Goal: Check status: Check status

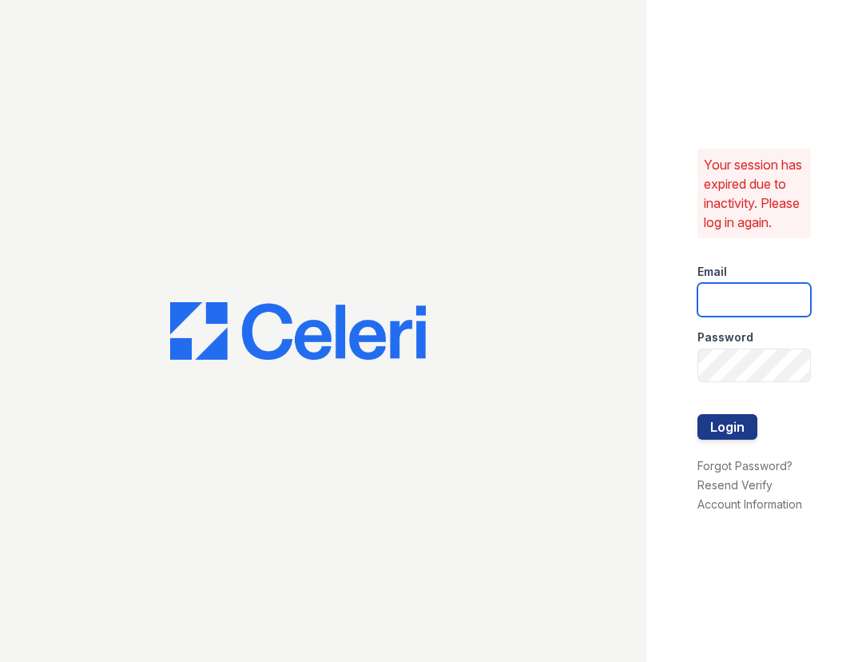
click at [734, 303] on input "email" at bounding box center [754, 300] width 113 height 34
type input "ssalazar@trinity-pm.com"
click at [698, 414] on button "Login" at bounding box center [728, 427] width 60 height 26
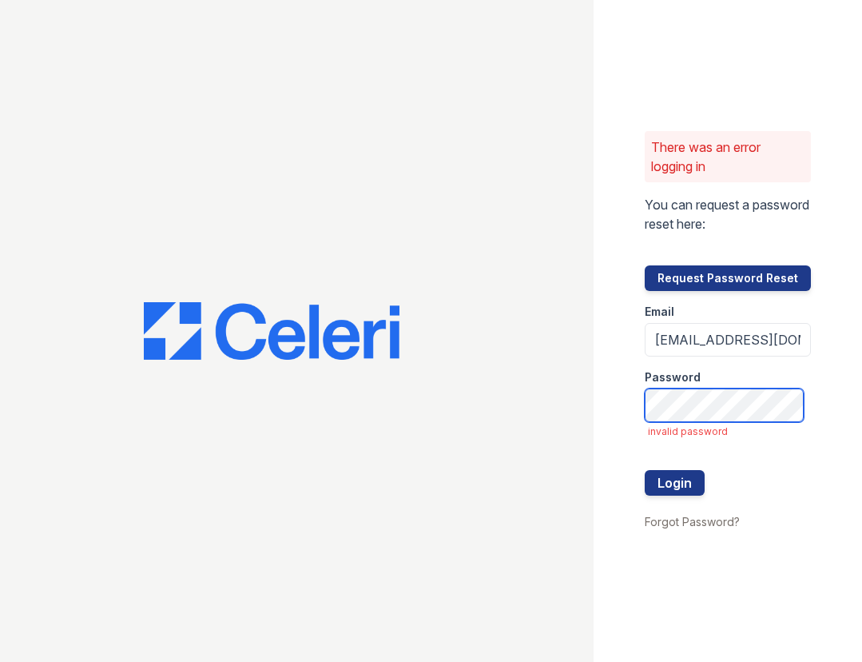
click at [645, 470] on button "Login" at bounding box center [675, 483] width 60 height 26
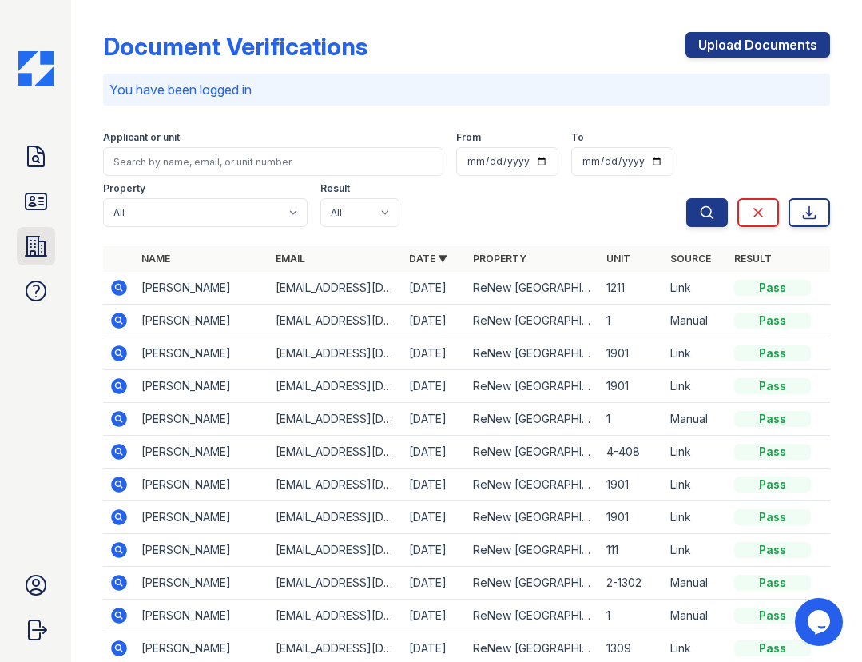
click at [34, 247] on icon at bounding box center [36, 246] width 21 height 19
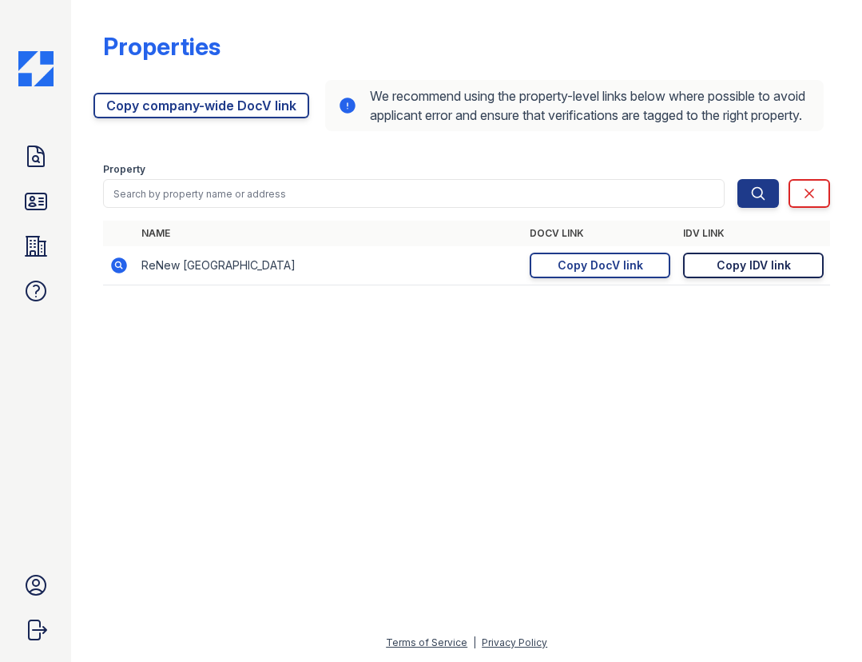
click at [728, 273] on div "Copy IDV link" at bounding box center [754, 265] width 74 height 16
click at [575, 273] on div "Copy DocV link" at bounding box center [601, 265] width 86 height 16
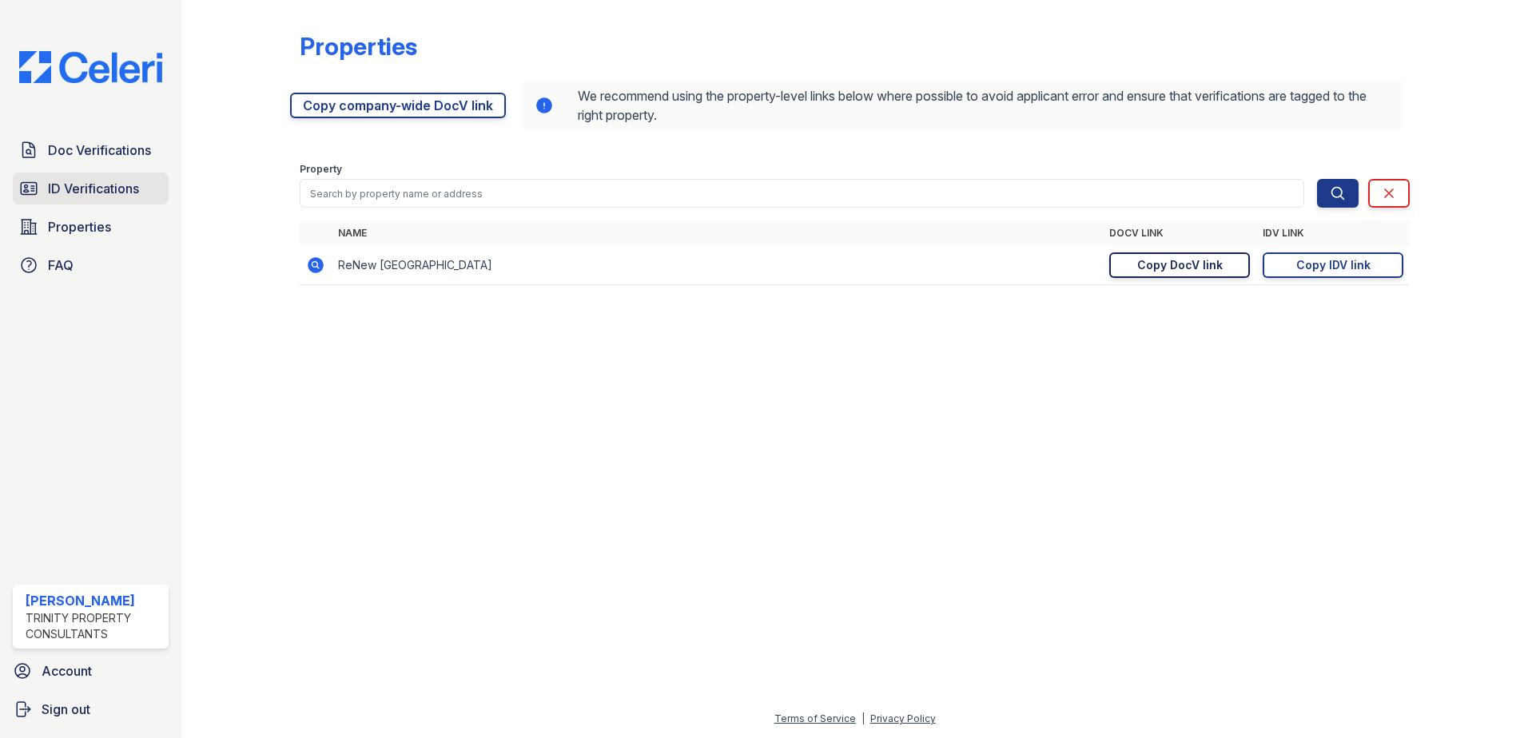
click at [135, 193] on span "ID Verifications" at bounding box center [93, 188] width 91 height 19
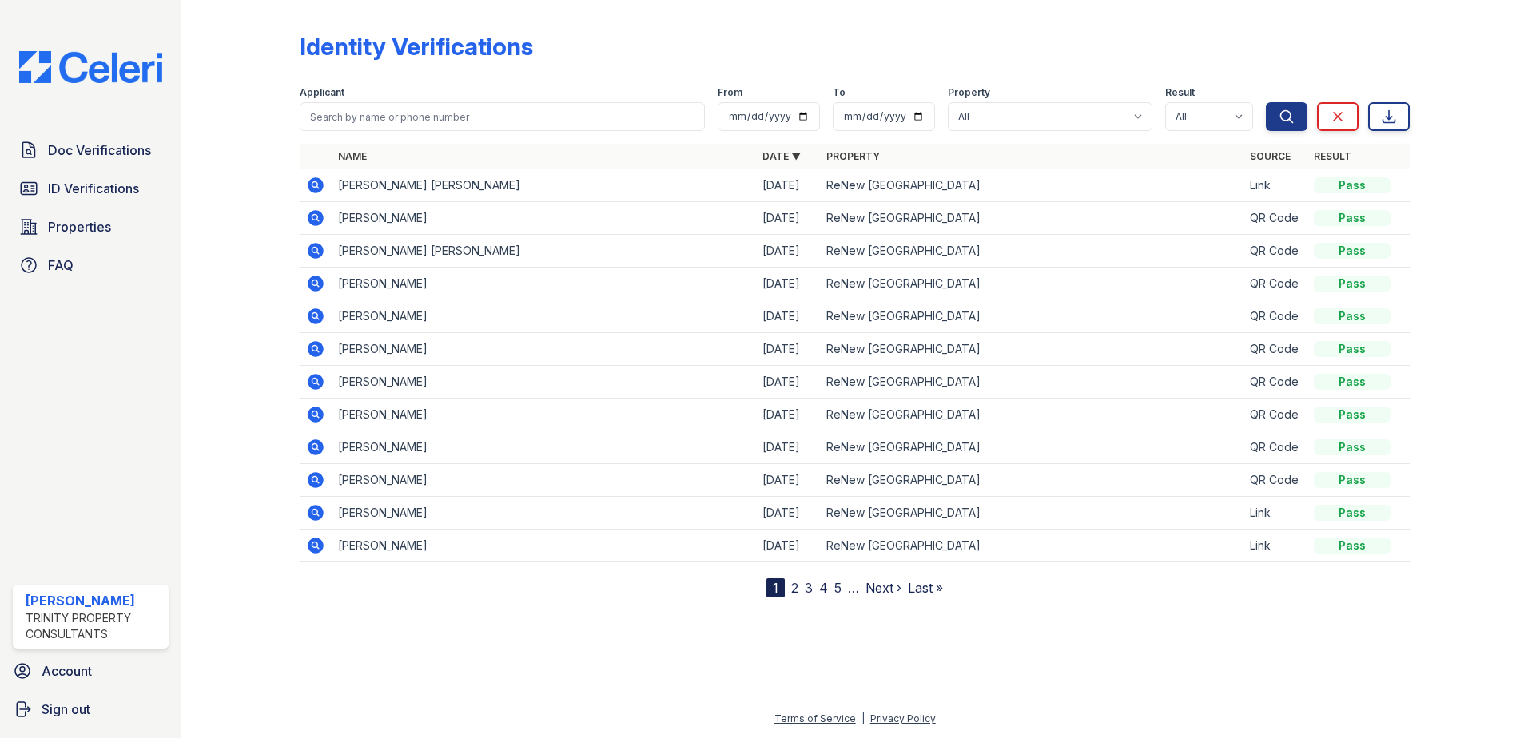
click at [315, 189] on icon at bounding box center [316, 185] width 16 height 16
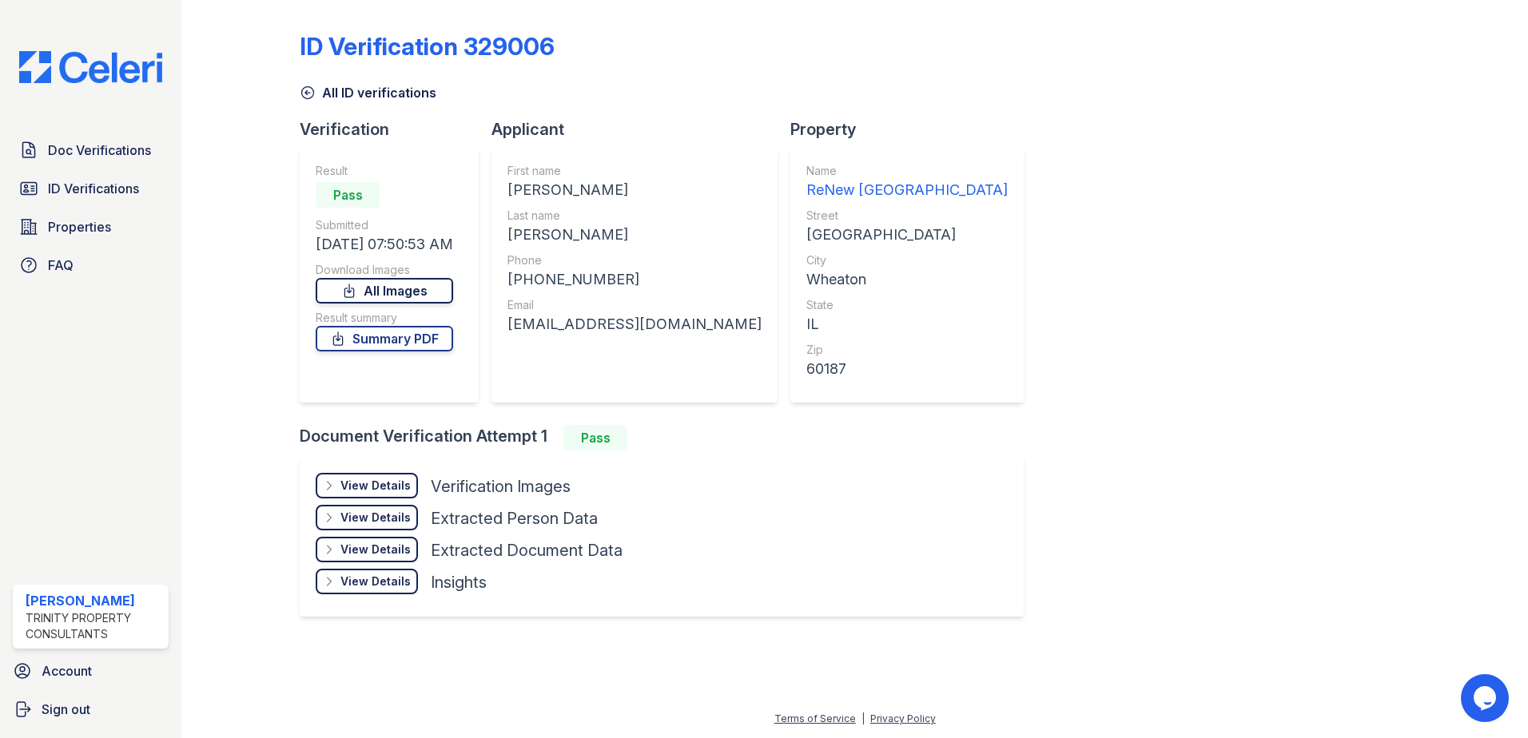
click at [399, 291] on link "All Images" at bounding box center [384, 291] width 137 height 26
click at [400, 342] on link "Summary PDF" at bounding box center [384, 339] width 137 height 26
click at [112, 153] on span "Doc Verifications" at bounding box center [99, 150] width 103 height 19
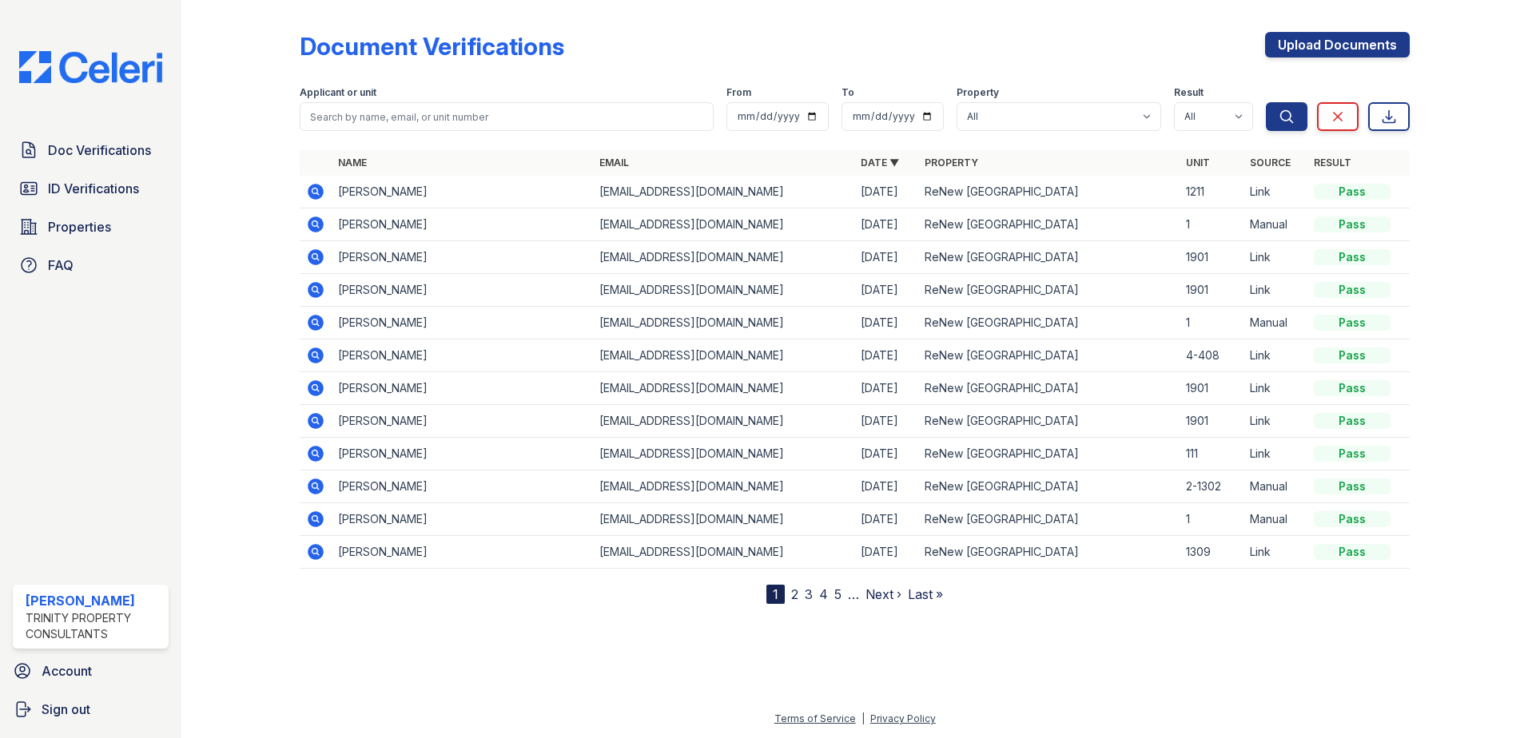
click at [316, 187] on icon at bounding box center [316, 192] width 16 height 16
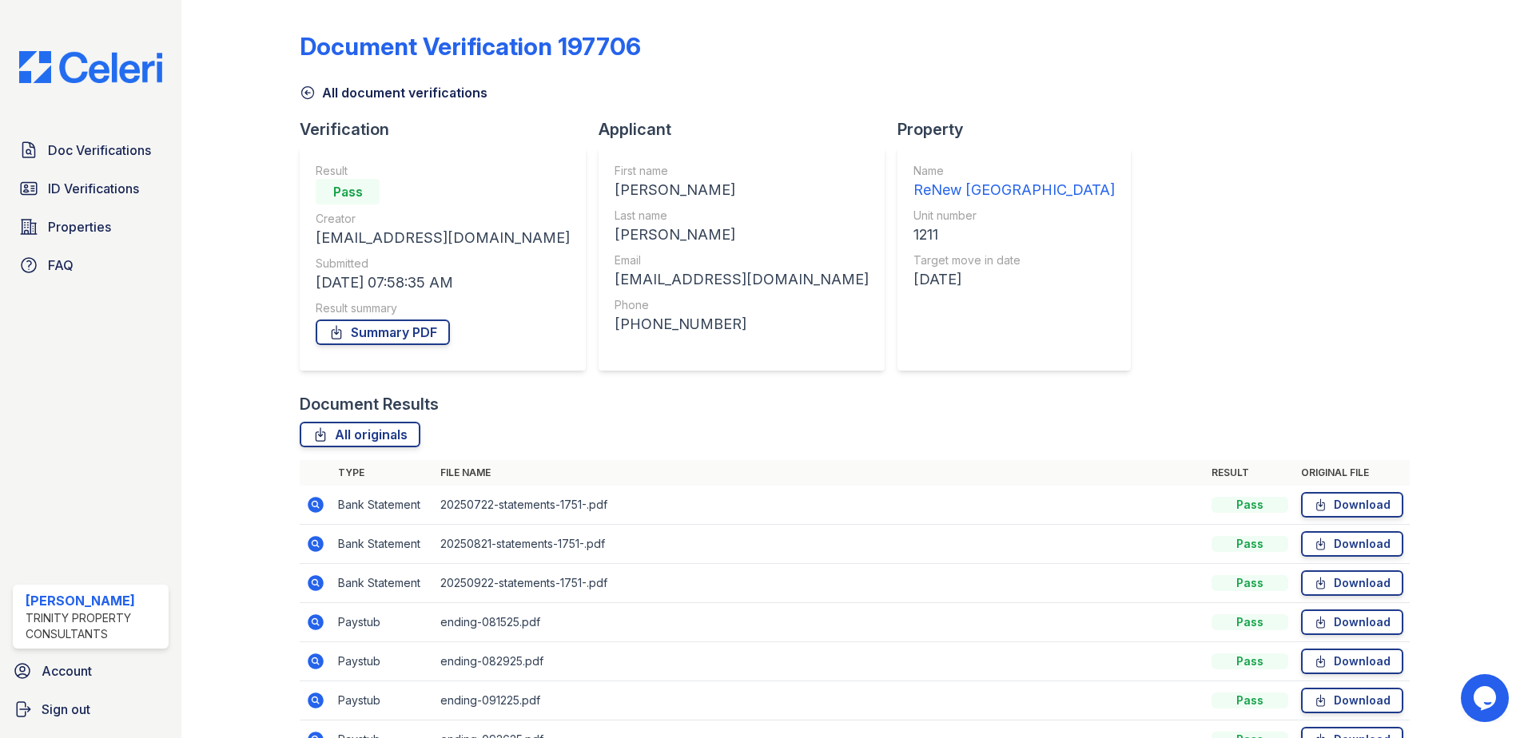
click at [969, 29] on div "Document Verification 197706 All document verifications Verification Result Pas…" at bounding box center [855, 391] width 1110 height 770
drag, startPoint x: 960, startPoint y: 54, endPoint x: 583, endPoint y: 151, distance: 389.4
click at [959, 54] on div "Document Verification 197706" at bounding box center [855, 53] width 1110 height 42
click at [379, 329] on link "Summary PDF" at bounding box center [383, 333] width 134 height 26
click at [987, 76] on div "All document verifications" at bounding box center [855, 88] width 1110 height 29
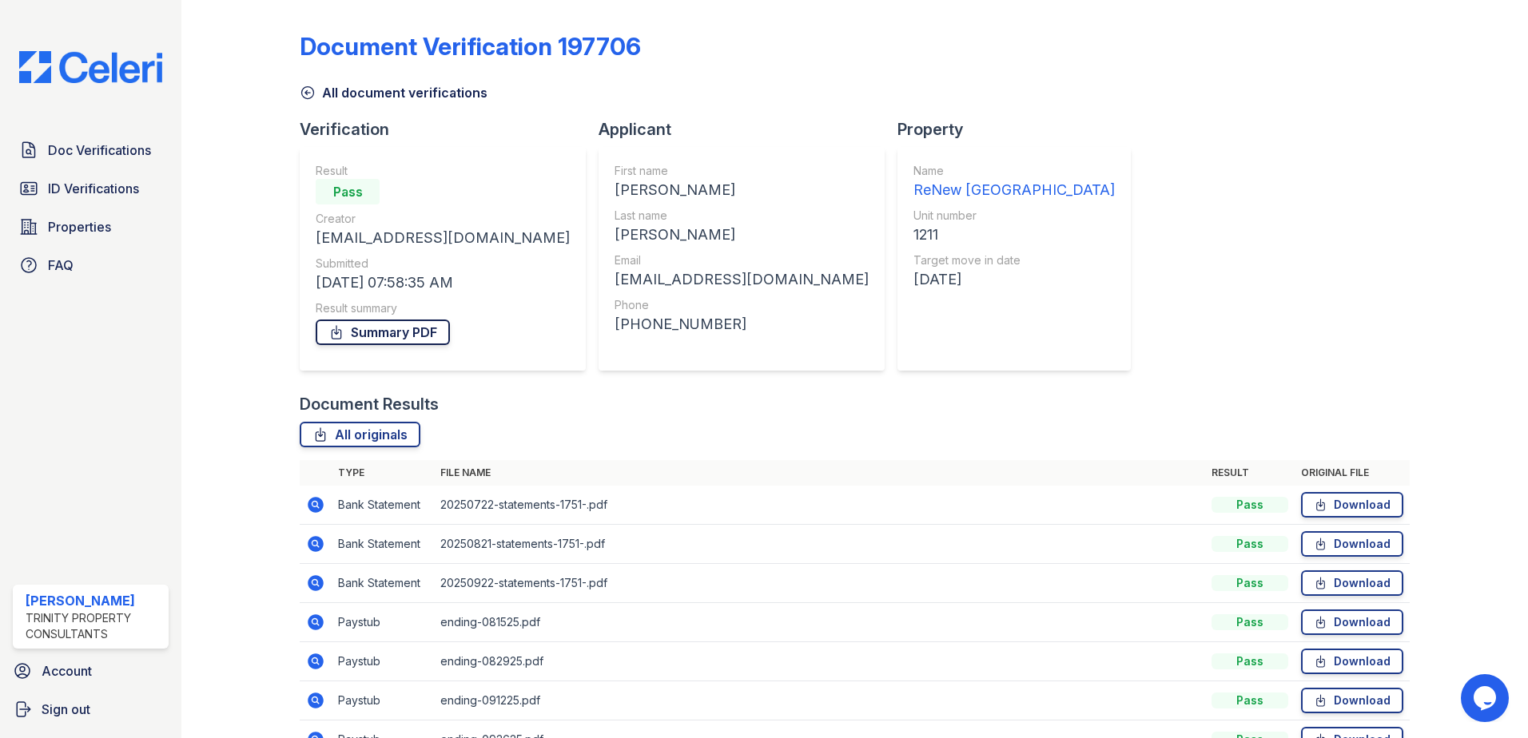
click at [366, 334] on link "Summary PDF" at bounding box center [383, 333] width 134 height 26
click at [358, 439] on link "All originals" at bounding box center [360, 435] width 121 height 26
click at [101, 185] on span "ID Verifications" at bounding box center [93, 188] width 91 height 19
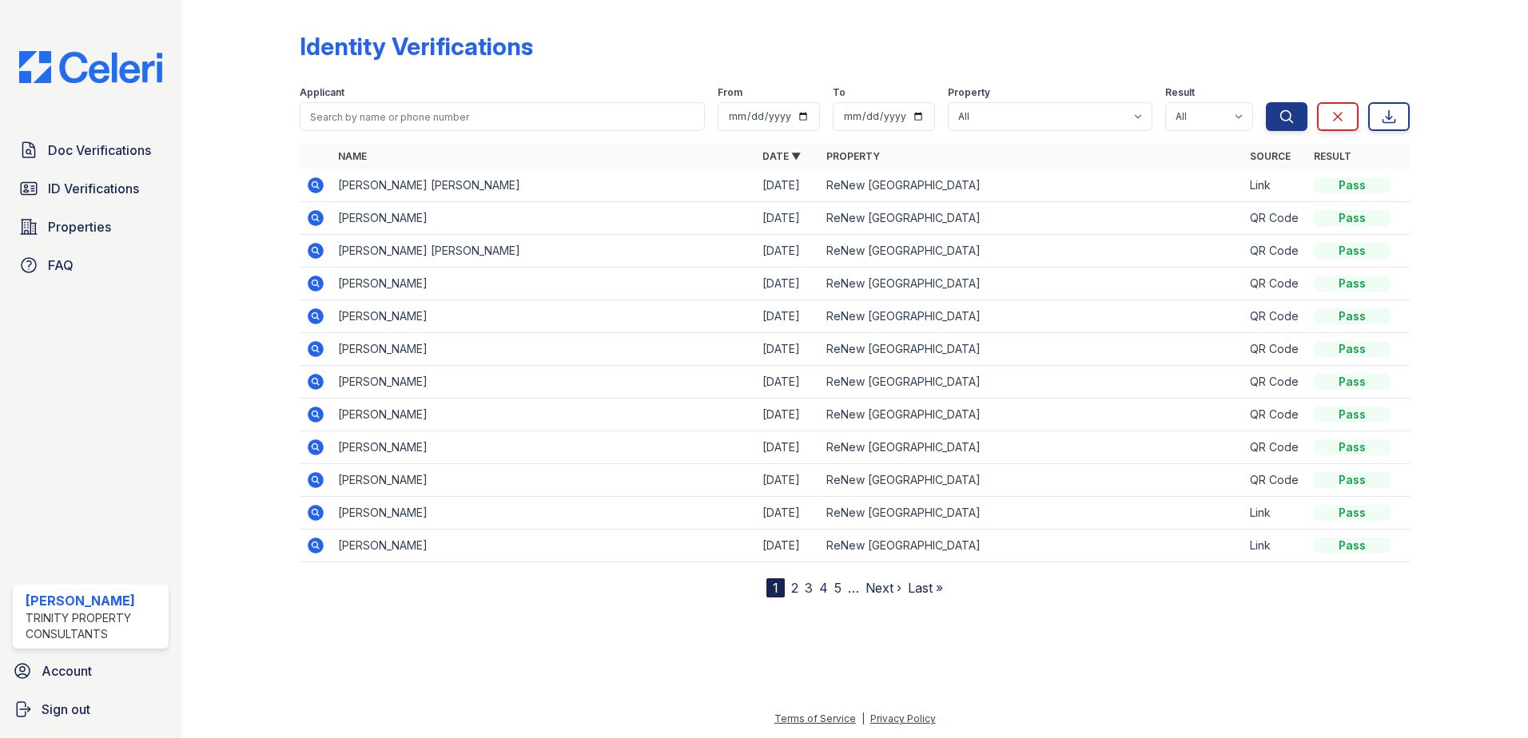
click at [310, 182] on icon at bounding box center [316, 185] width 16 height 16
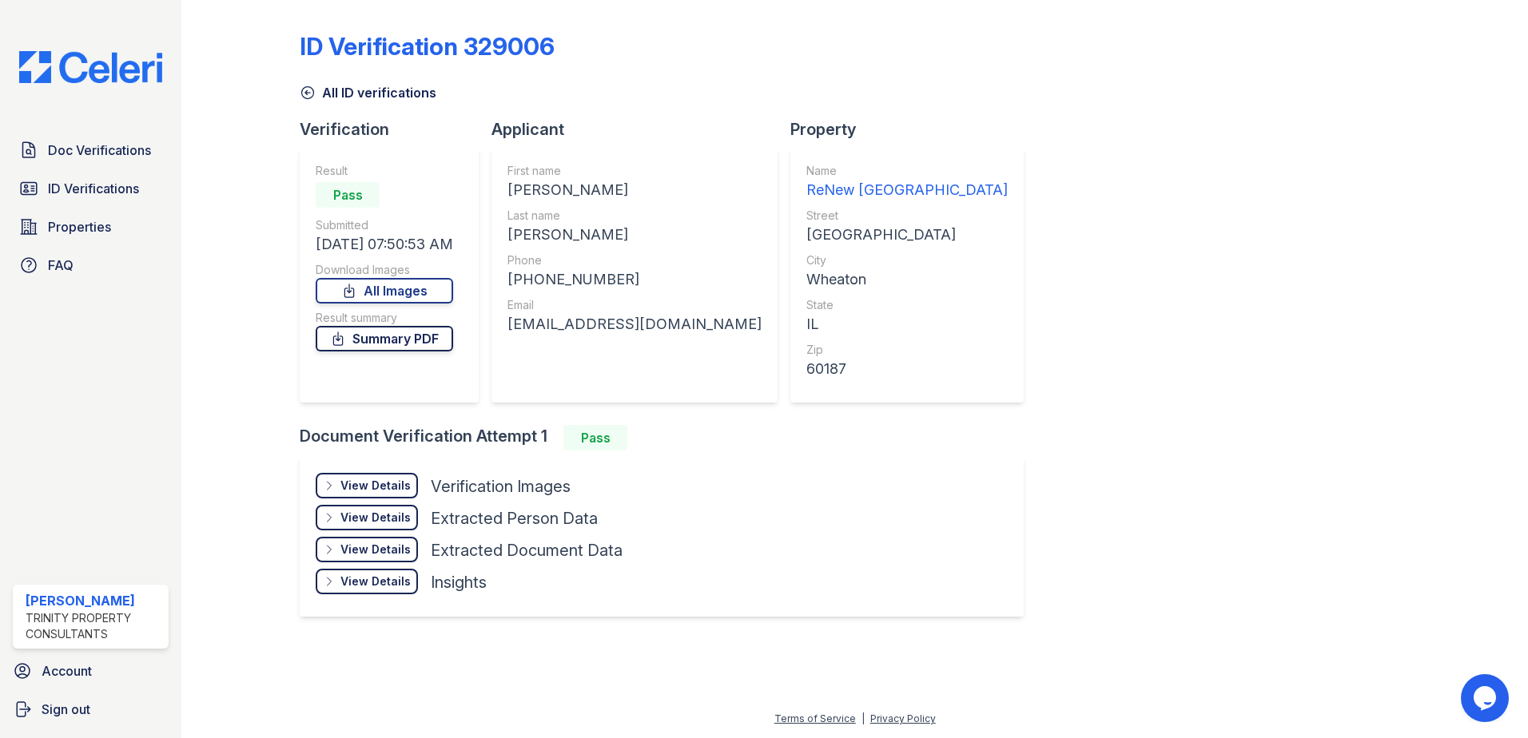
click at [380, 338] on link "Summary PDF" at bounding box center [384, 339] width 137 height 26
click at [393, 288] on link "All Images" at bounding box center [384, 291] width 137 height 26
click at [54, 200] on link "ID Verifications" at bounding box center [91, 189] width 156 height 32
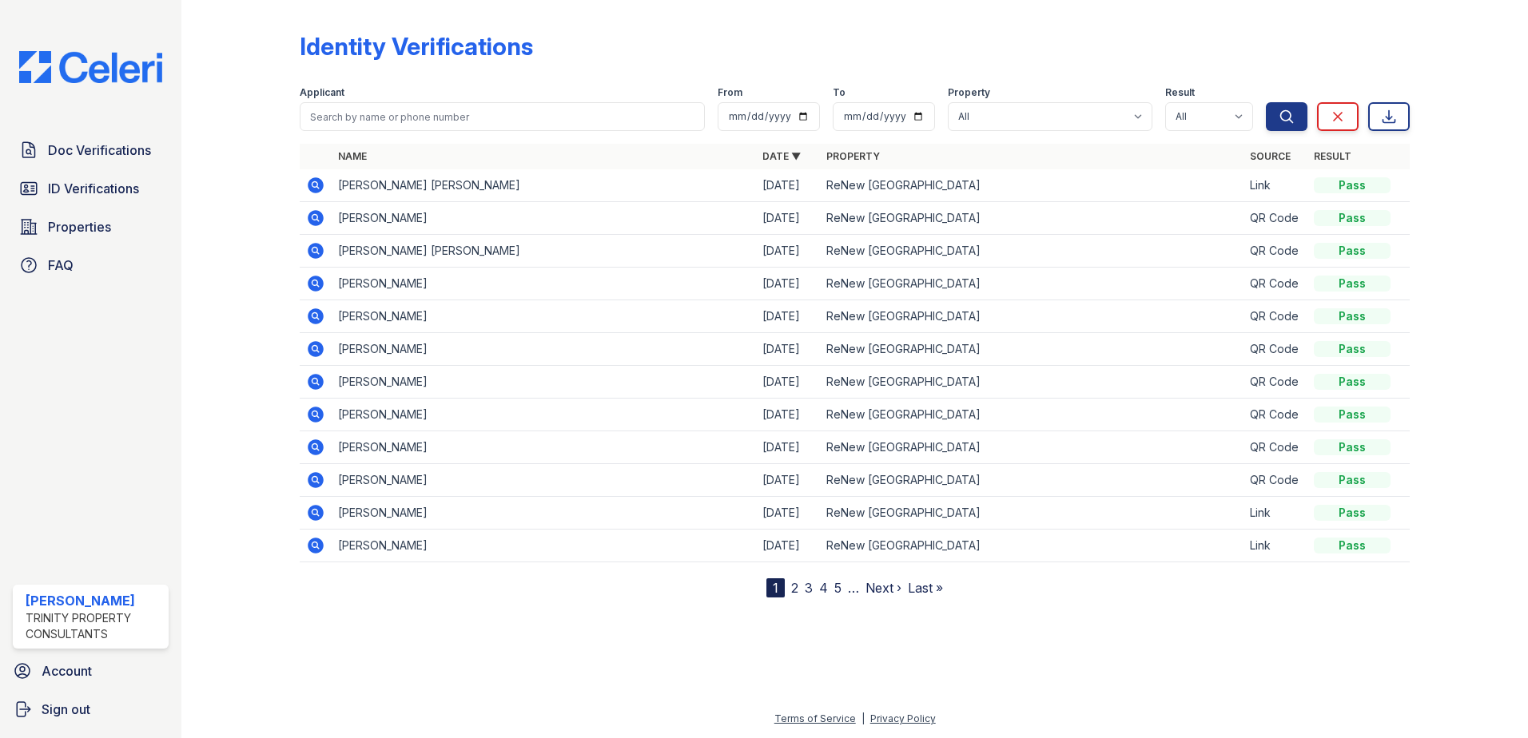
click at [938, 11] on div "Identity Verifications Filter Applicant From To Property All ReNew [GEOGRAPHIC_…" at bounding box center [855, 301] width 1110 height 591
click at [90, 157] on span "Doc Verifications" at bounding box center [99, 150] width 103 height 19
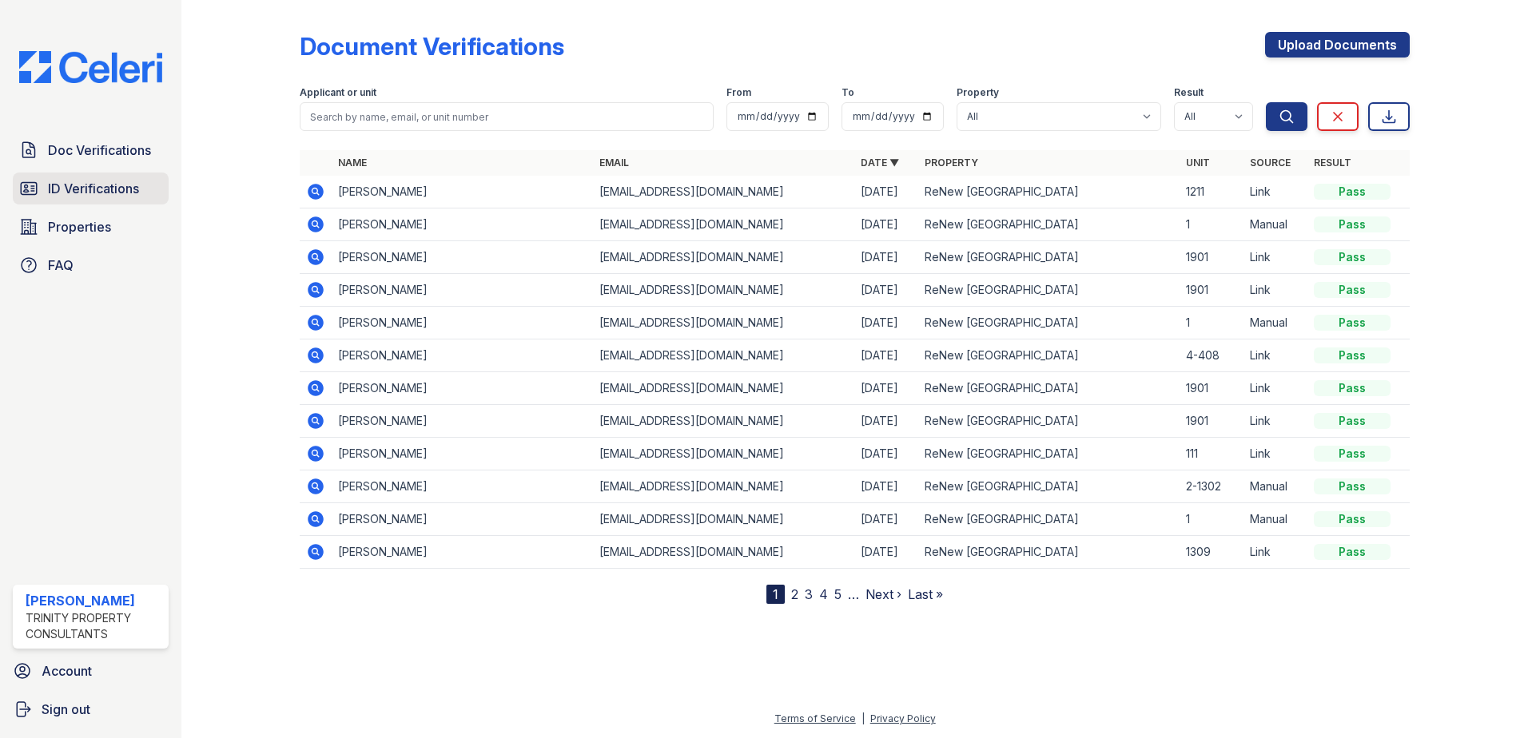
click at [85, 186] on span "ID Verifications" at bounding box center [93, 188] width 91 height 19
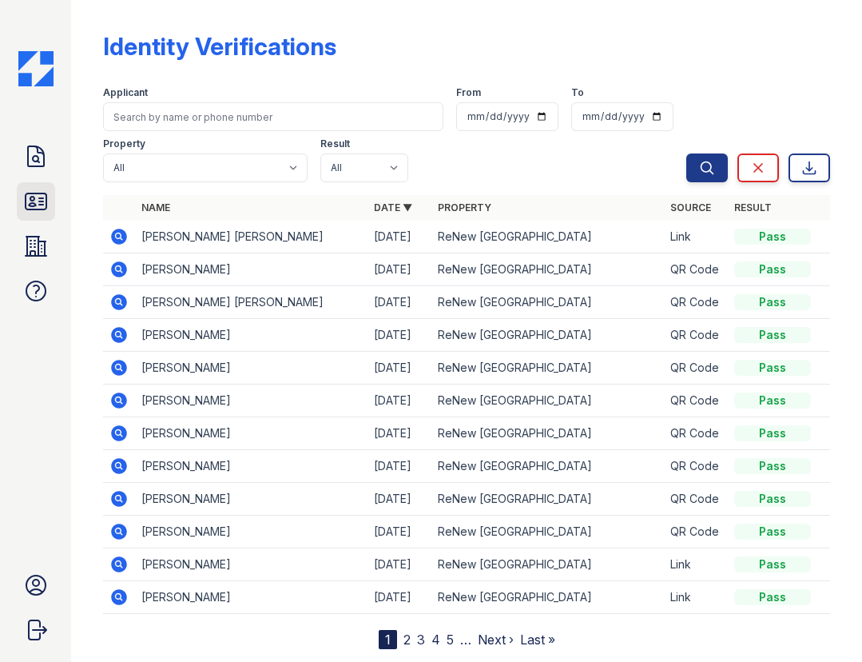
click at [42, 194] on icon at bounding box center [36, 201] width 21 height 16
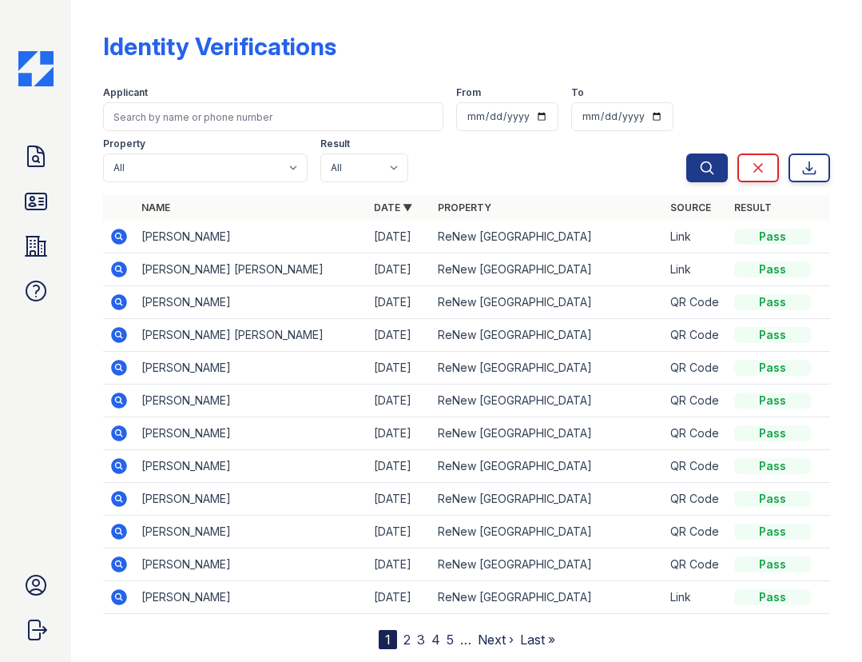
click at [121, 241] on icon at bounding box center [119, 237] width 16 height 16
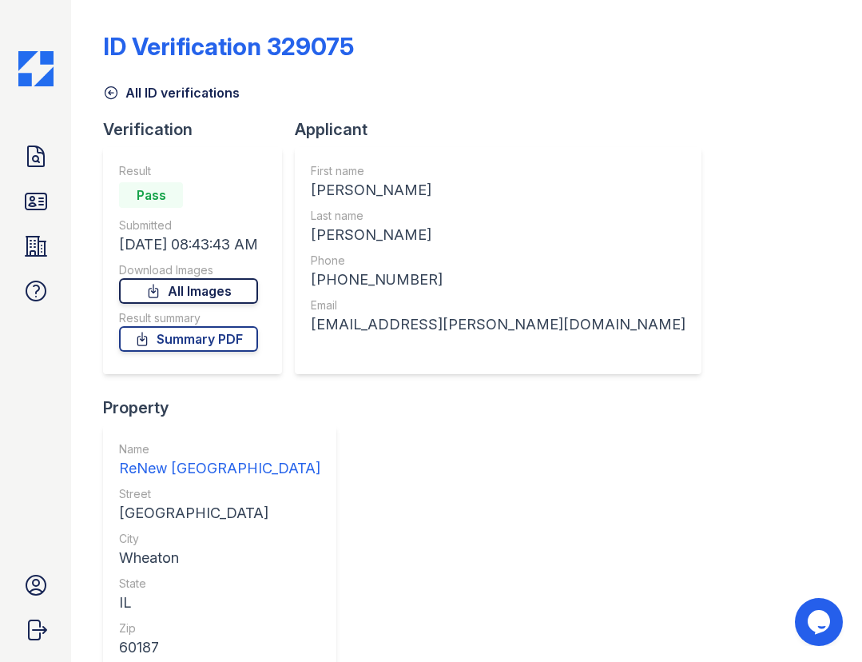
click at [192, 288] on link "All Images" at bounding box center [188, 291] width 139 height 26
click at [197, 345] on link "Summary PDF" at bounding box center [188, 339] width 139 height 26
click at [18, 406] on div "Doc Verifications ID Verifications Properties FAQ Sergio Salazar Trinity Proper…" at bounding box center [35, 331] width 71 height 662
click at [221, 298] on link "All Images" at bounding box center [188, 291] width 139 height 26
click at [40, 163] on icon at bounding box center [36, 157] width 26 height 26
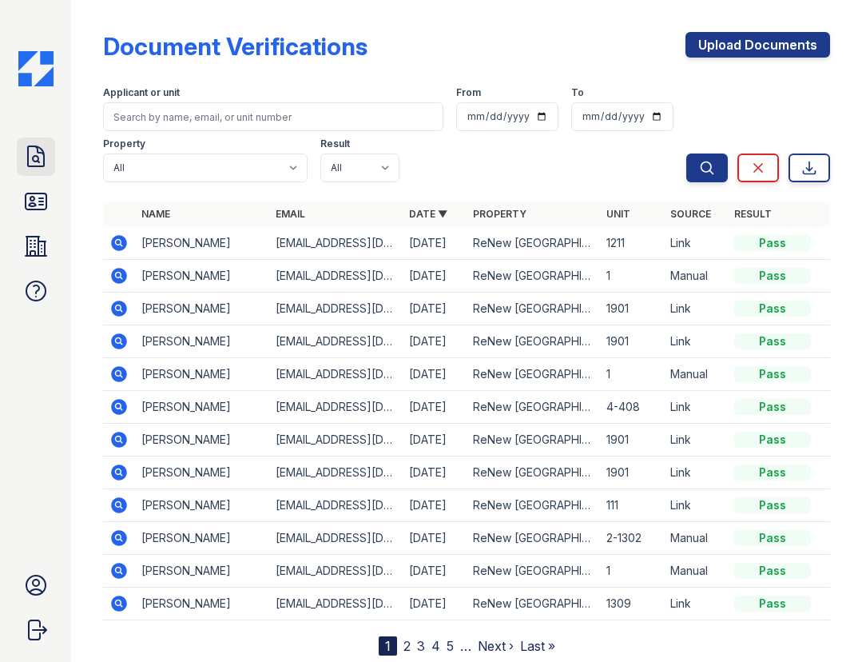
click at [27, 167] on icon at bounding box center [36, 157] width 26 height 26
click at [114, 245] on icon at bounding box center [119, 243] width 16 height 16
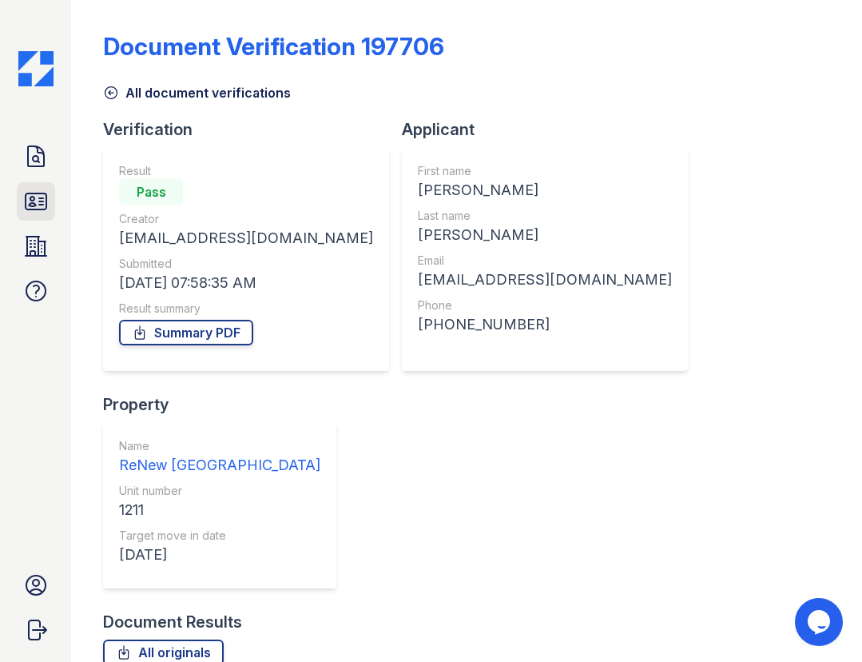
click at [38, 206] on icon at bounding box center [36, 202] width 26 height 26
